Goal: Task Accomplishment & Management: Use online tool/utility

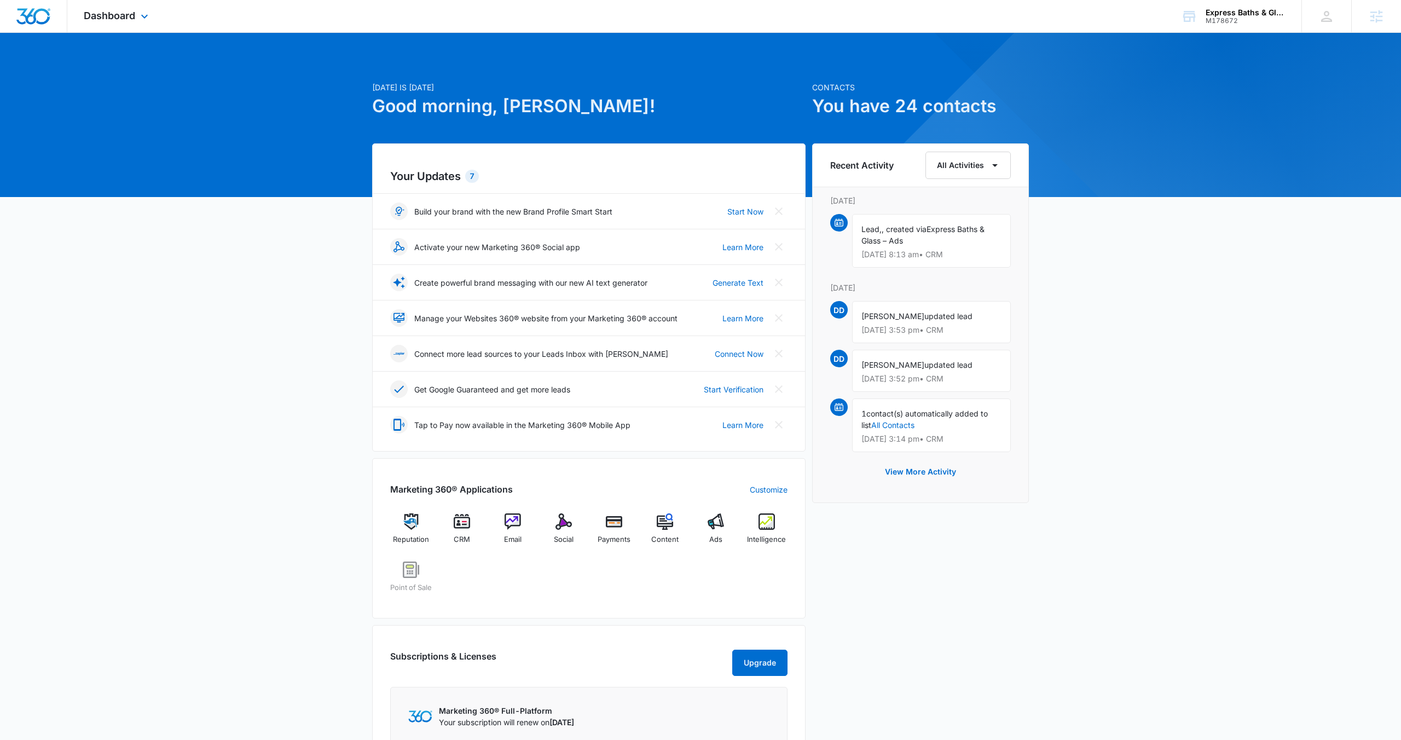
click at [141, 26] on div "Dashboard Apps Reputation CRM Email Social Payments POS Content Ads Intelligenc…" at bounding box center [117, 16] width 100 height 32
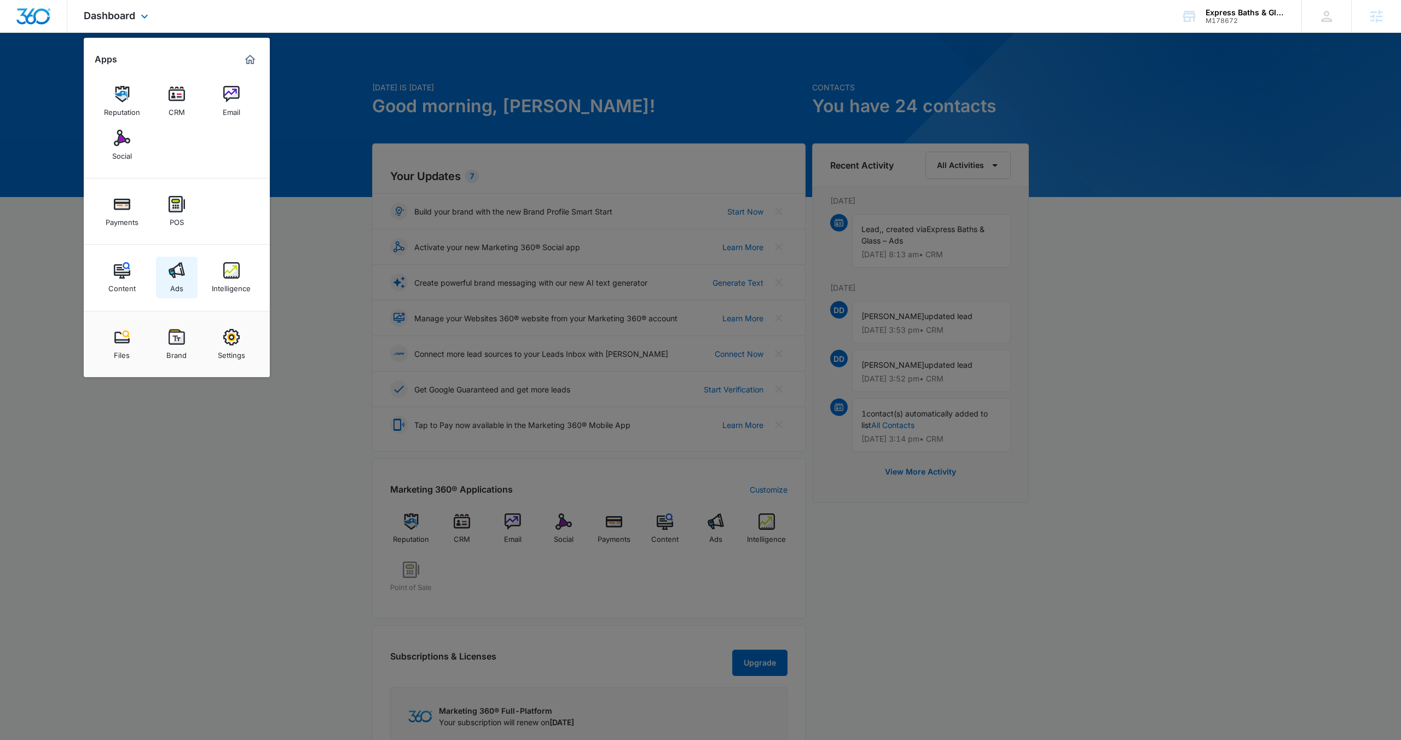
click at [174, 279] on div "Ads" at bounding box center [176, 286] width 13 height 14
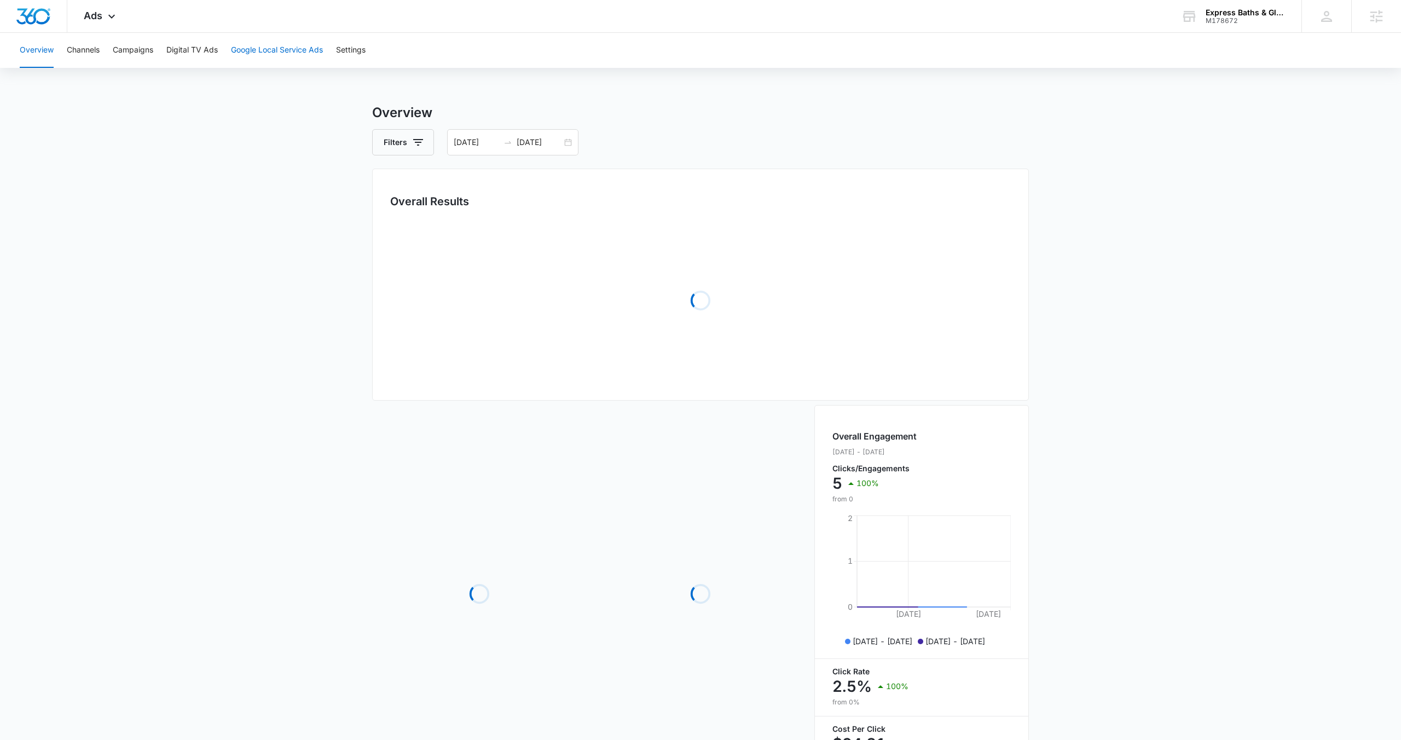
click at [287, 57] on button "Google Local Service Ads" at bounding box center [277, 50] width 92 height 35
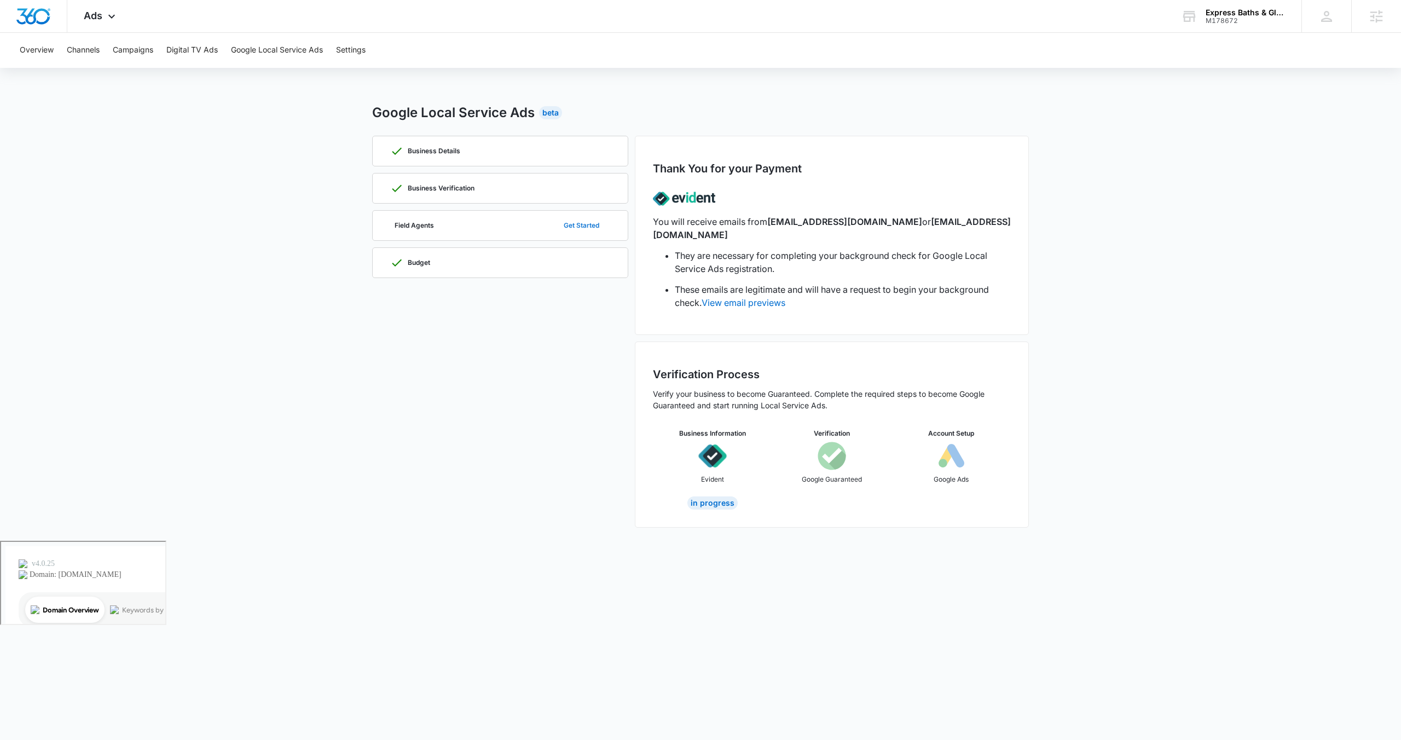
click at [580, 230] on button "Get Started" at bounding box center [581, 225] width 57 height 26
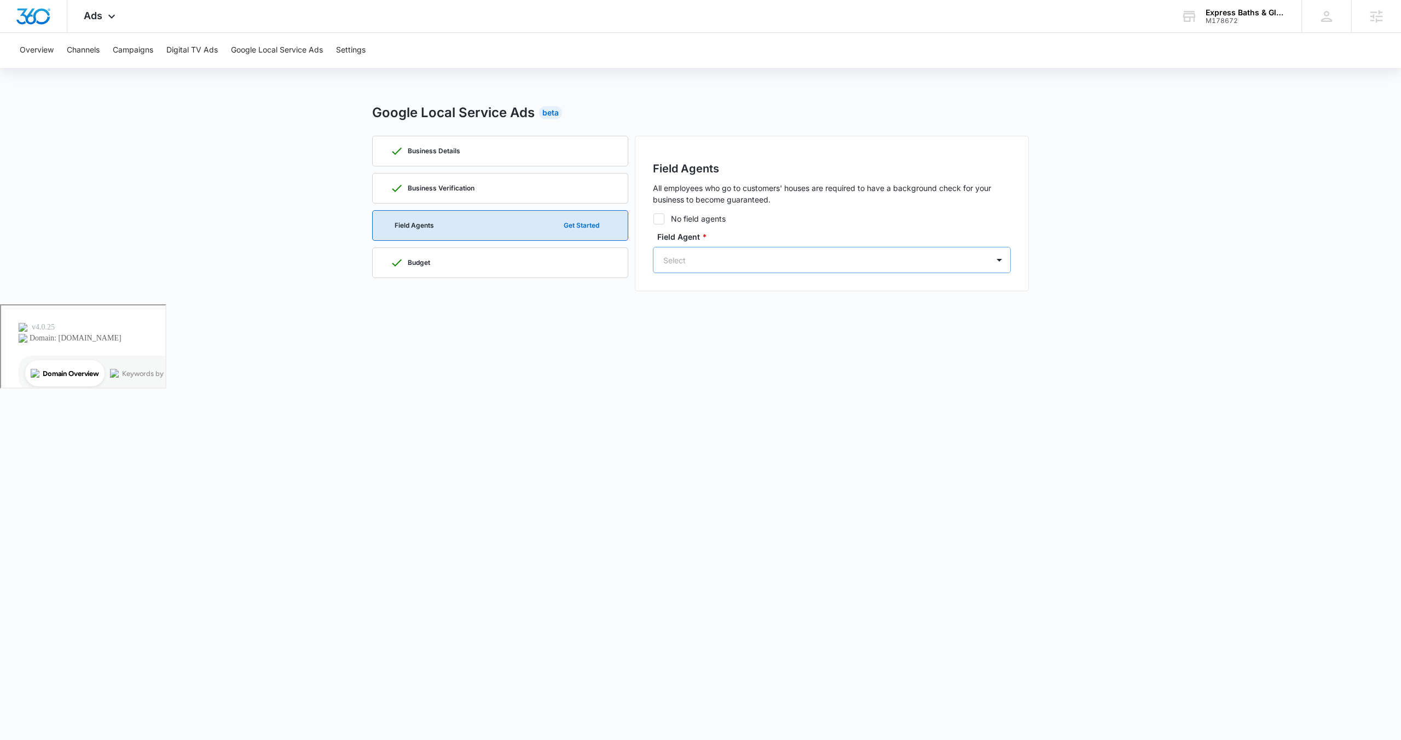
click at [774, 269] on div "Select" at bounding box center [820, 260] width 335 height 25
click at [777, 312] on p "[EMAIL_ADDRESS][DOMAIN_NAME]" at bounding box center [768, 314] width 132 height 11
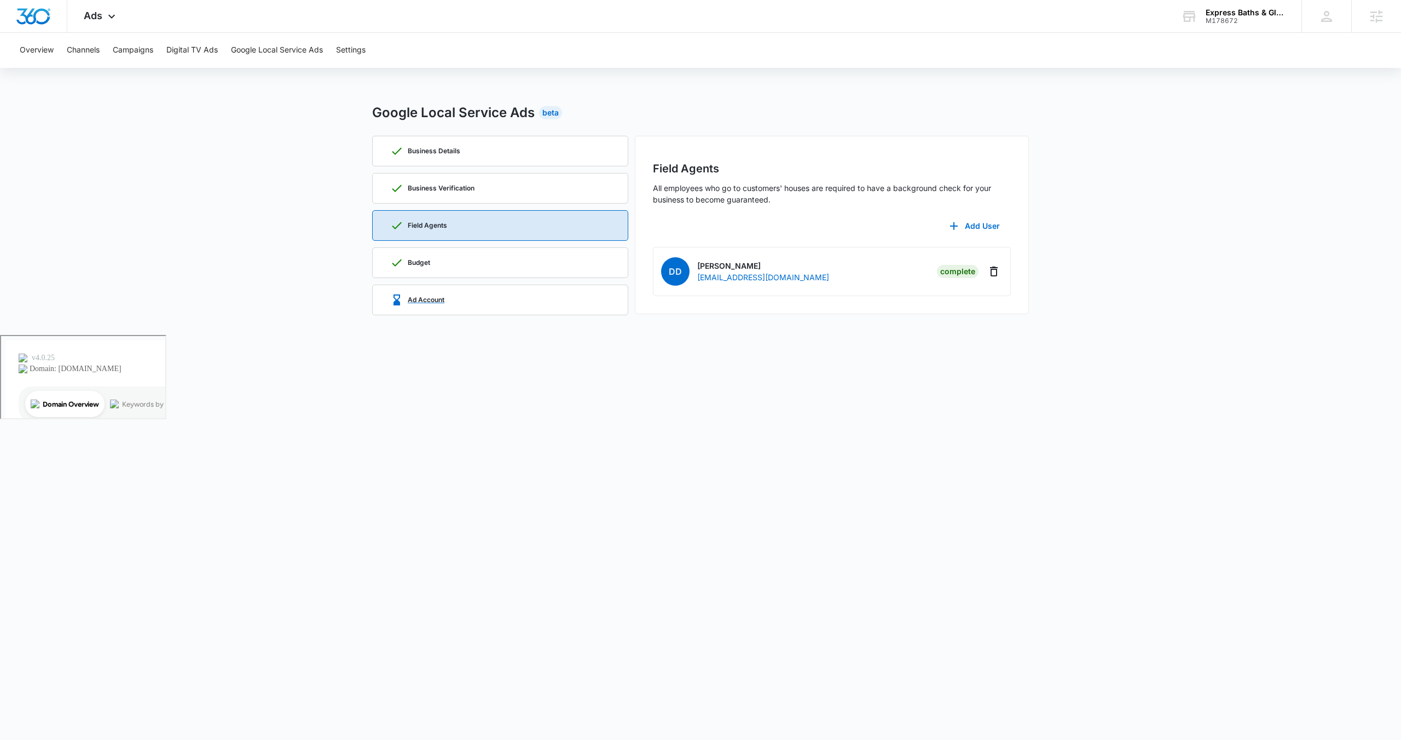
click at [437, 299] on p "Ad Account" at bounding box center [426, 300] width 37 height 7
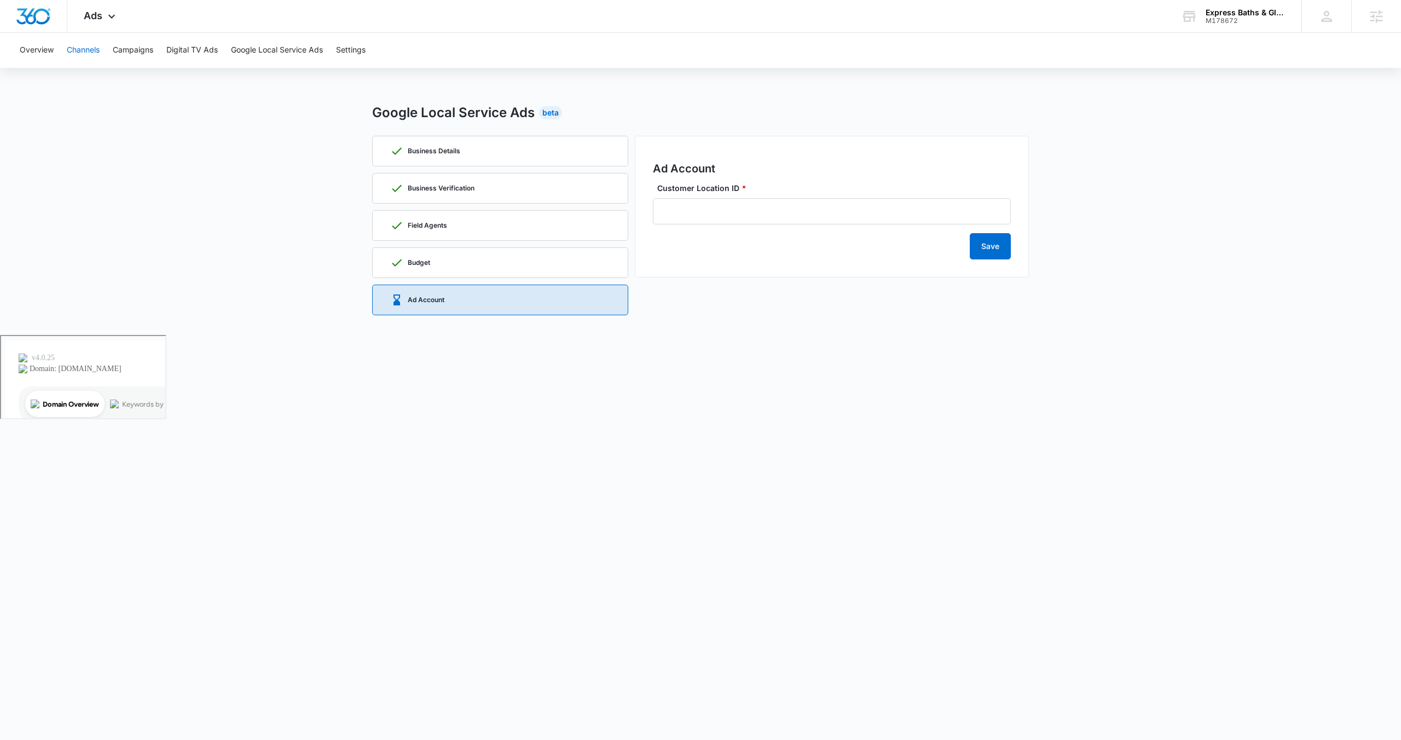
click at [90, 49] on button "Channels" at bounding box center [83, 50] width 33 height 35
